Goal: Register for event/course: Sign up to attend an event or enroll in a course

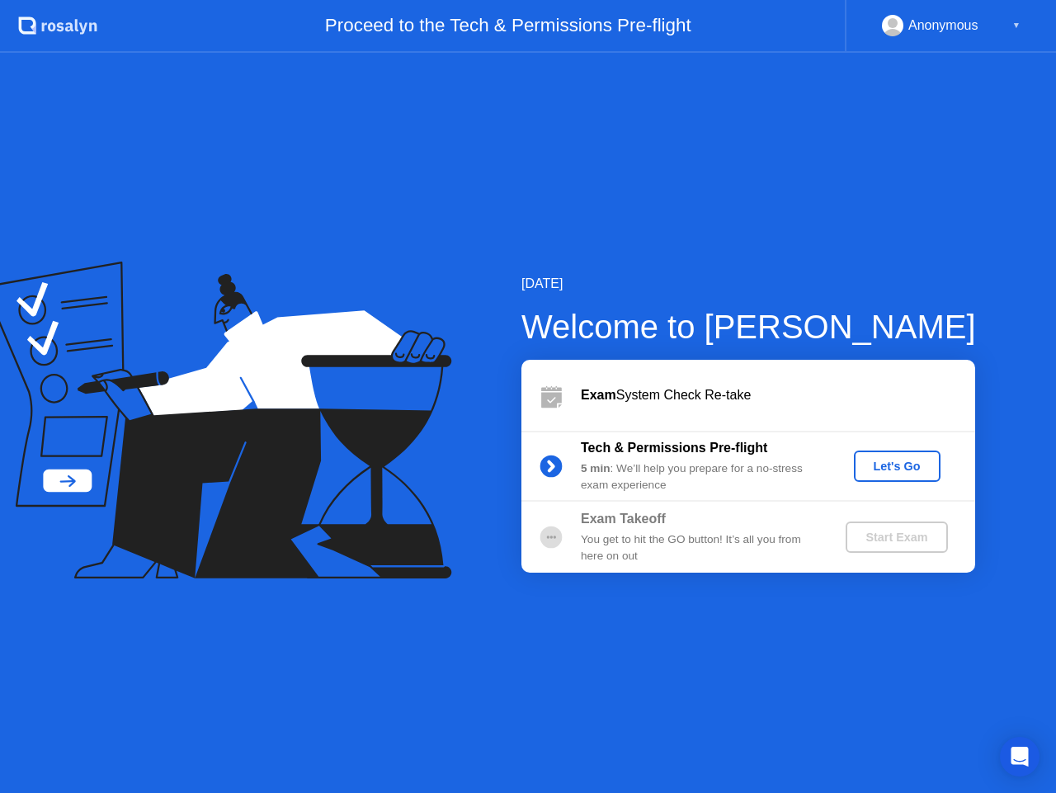
click at [909, 470] on div "Let's Go" at bounding box center [897, 466] width 73 height 13
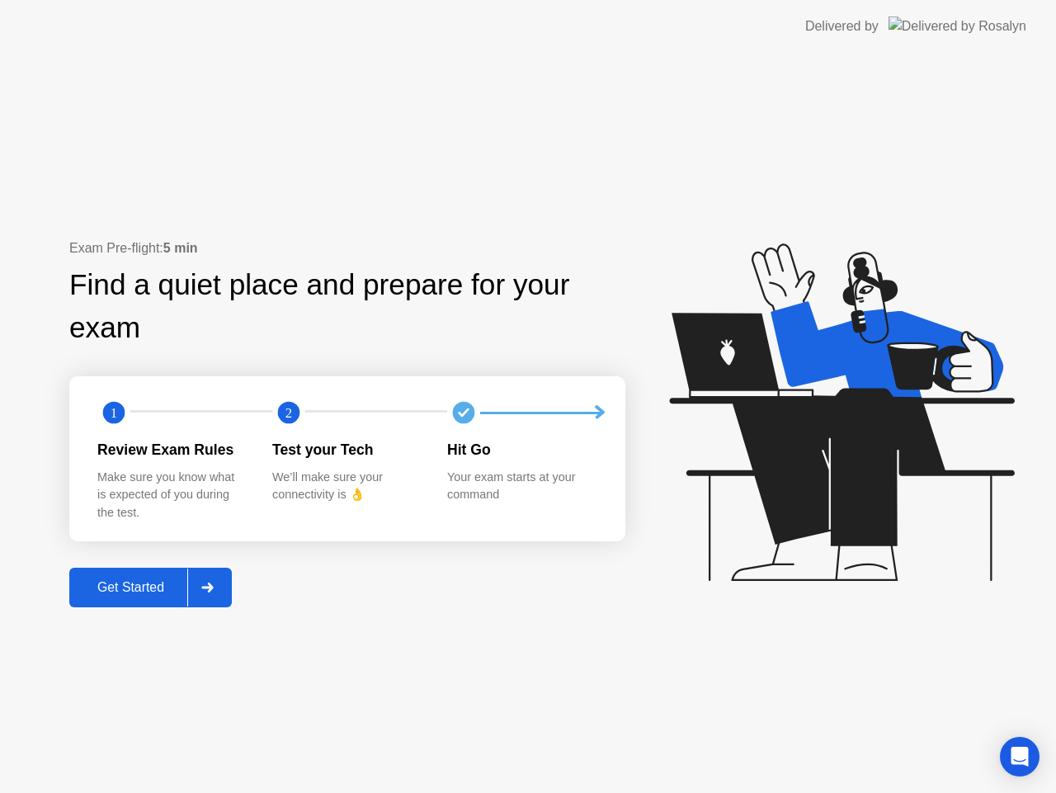
click at [136, 599] on button "Get Started" at bounding box center [150, 588] width 163 height 40
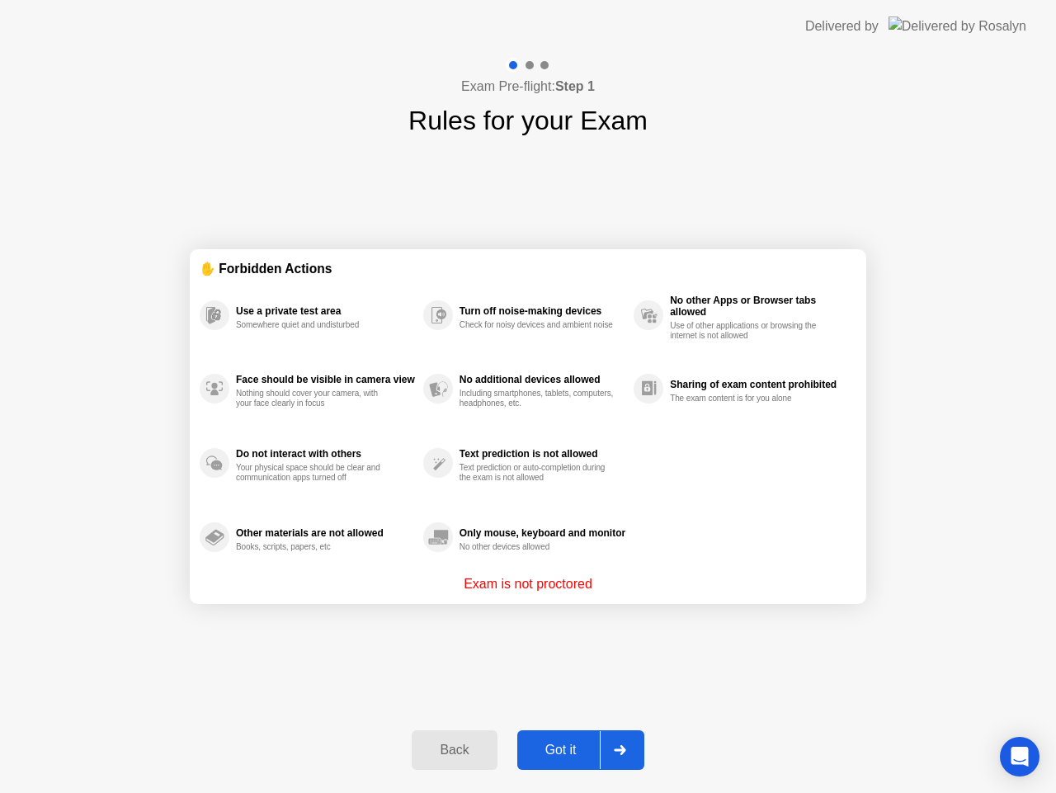
click at [574, 743] on div "Got it" at bounding box center [561, 750] width 78 height 15
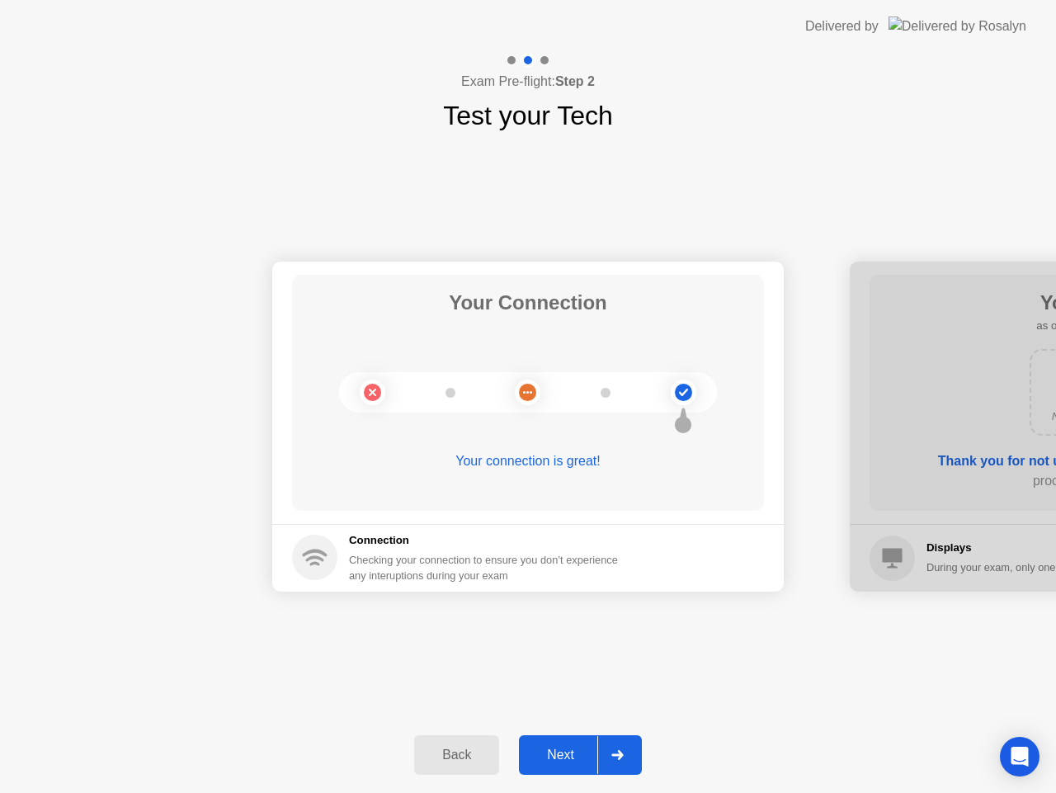
click at [574, 743] on button "Next" at bounding box center [580, 755] width 123 height 40
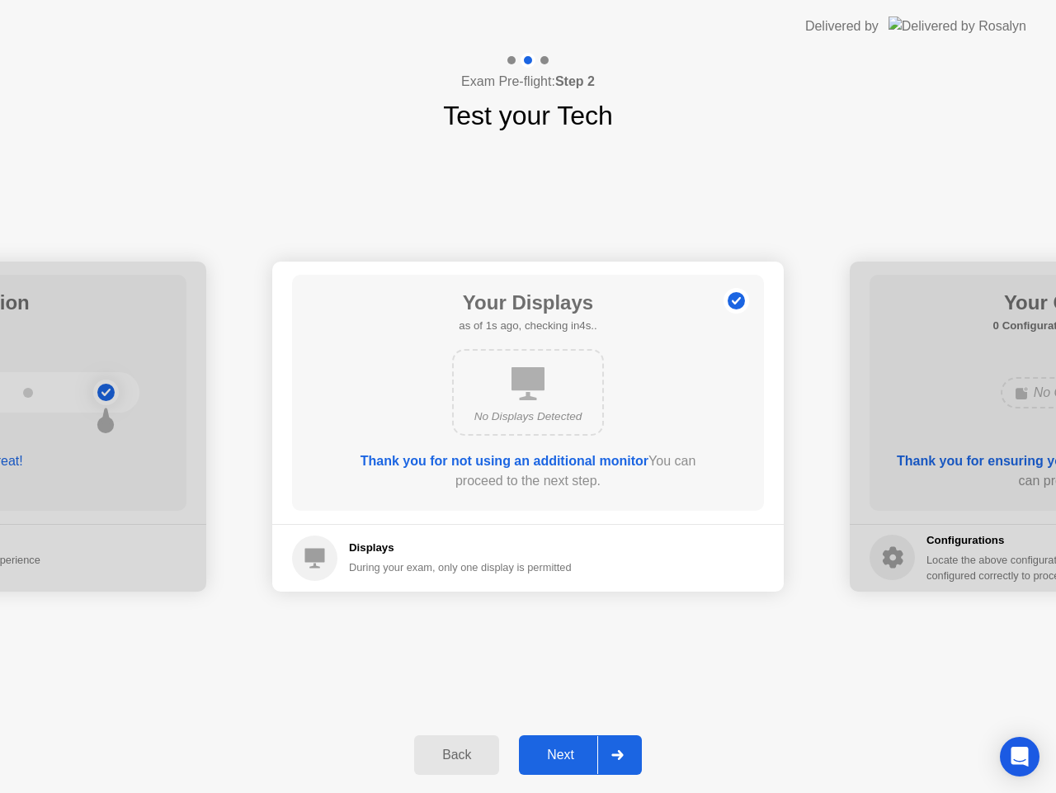
click at [574, 743] on button "Next" at bounding box center [580, 755] width 123 height 40
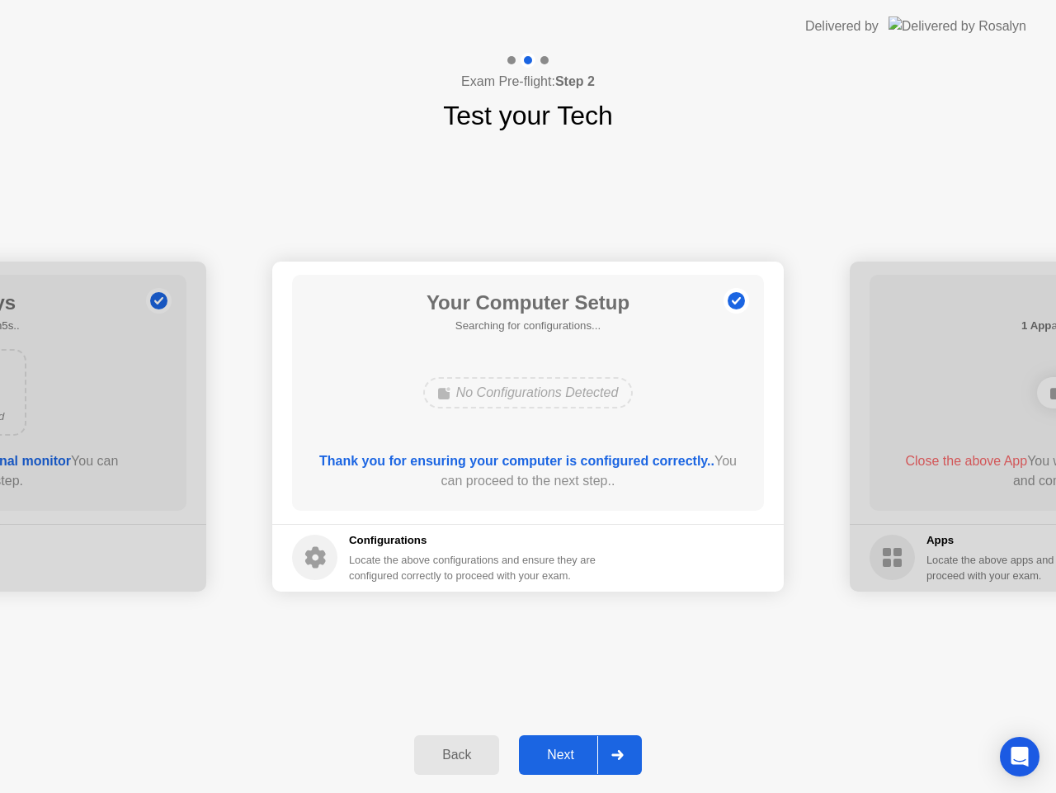
click at [563, 760] on div "Next" at bounding box center [560, 755] width 73 height 15
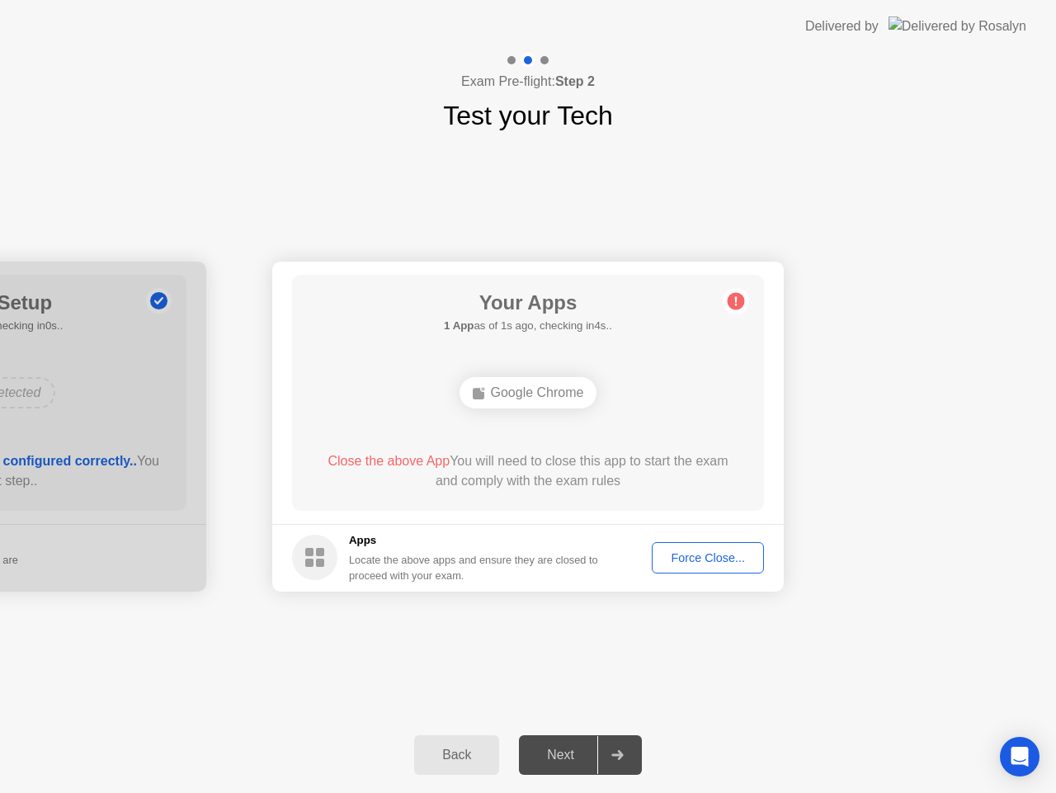
click at [675, 553] on div "Force Close..." at bounding box center [708, 557] width 101 height 13
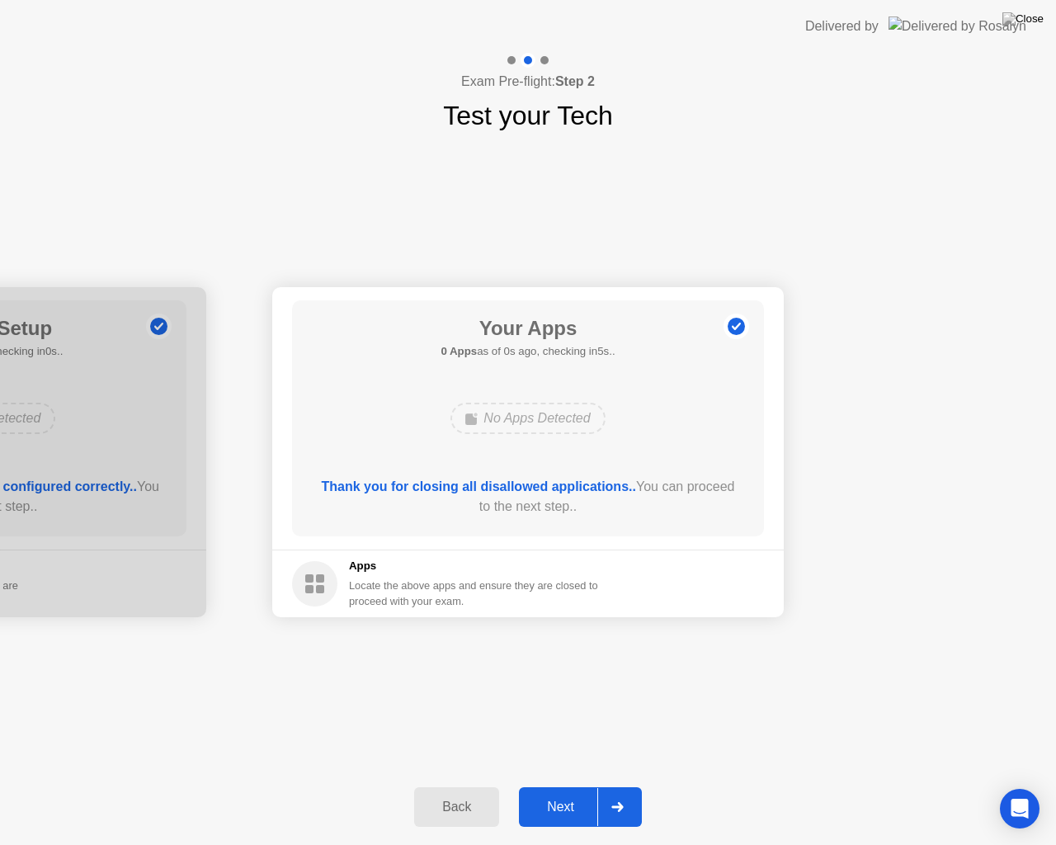
click at [591, 792] on div "Next" at bounding box center [560, 807] width 73 height 15
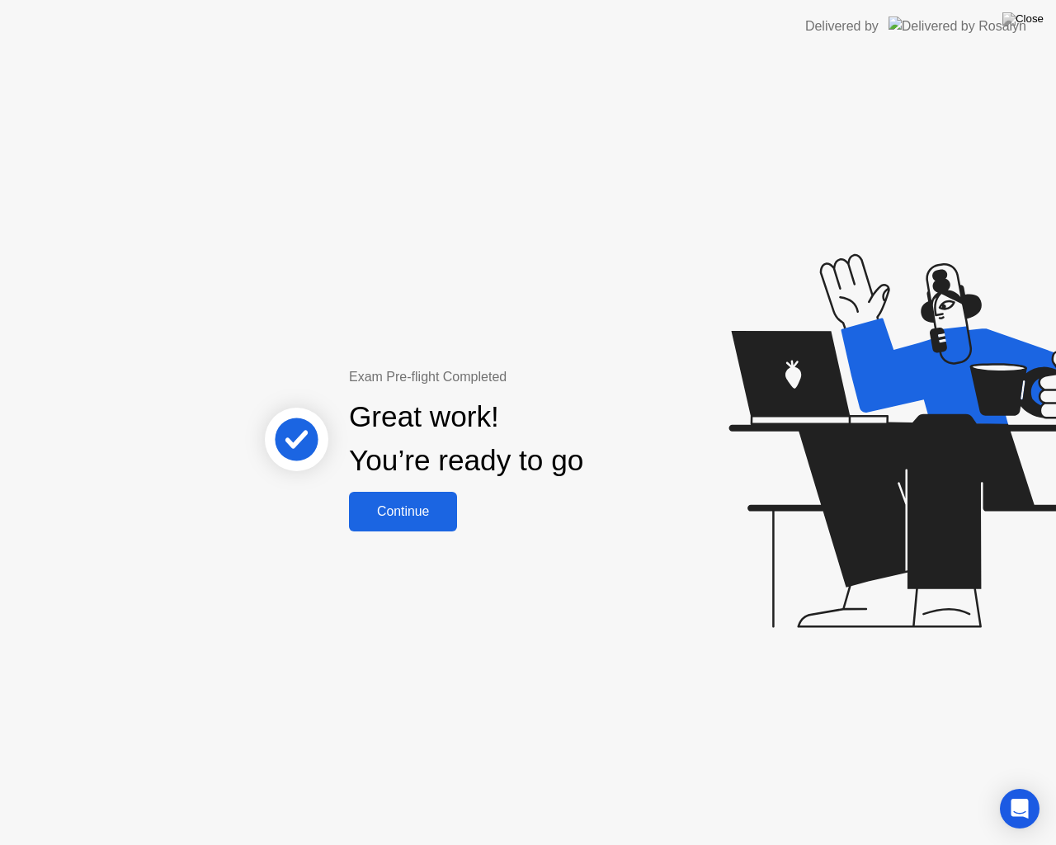
click at [410, 504] on div "Continue" at bounding box center [403, 511] width 98 height 15
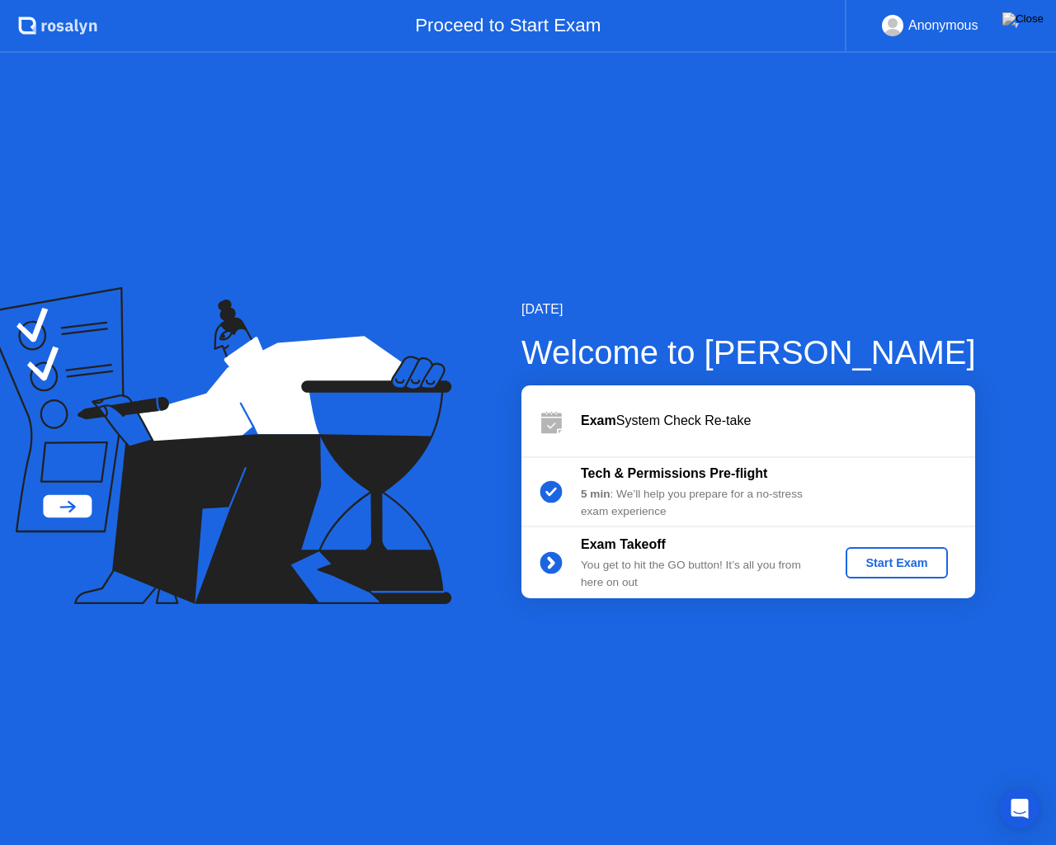
click at [868, 552] on button "Start Exam" at bounding box center [897, 562] width 102 height 31
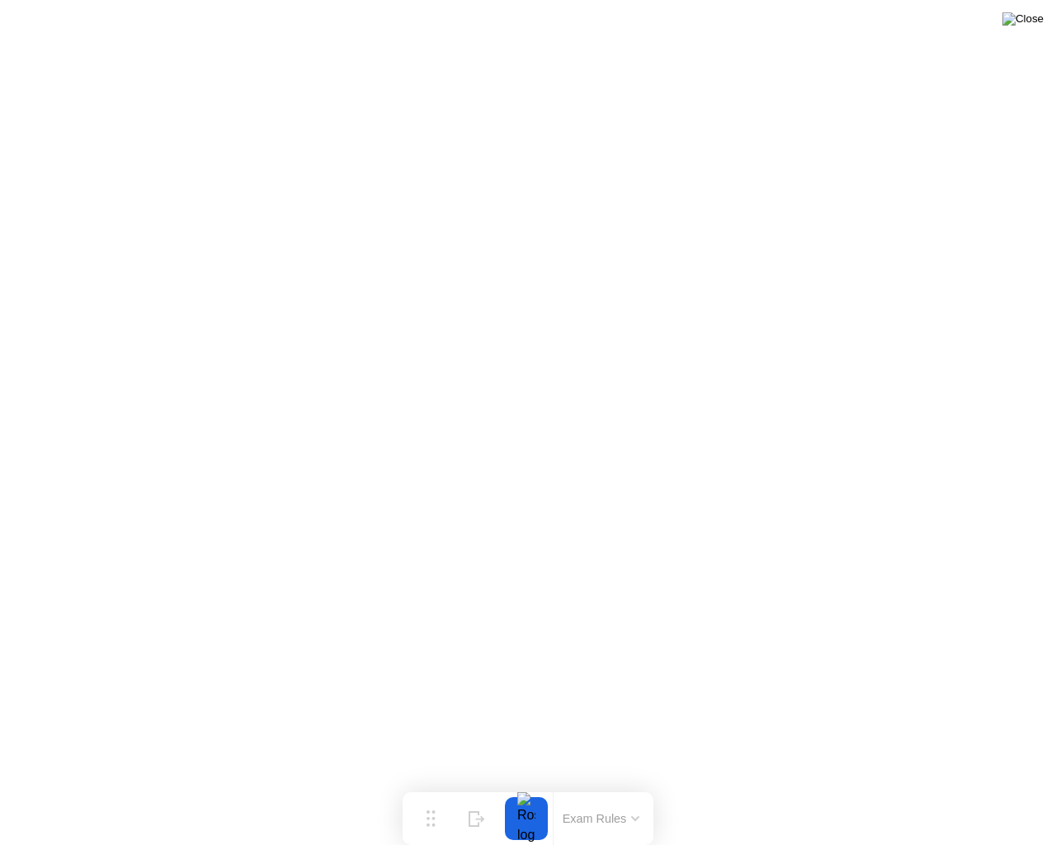
click at [1033, 26] on img at bounding box center [1023, 18] width 41 height 13
